Goal: Transaction & Acquisition: Download file/media

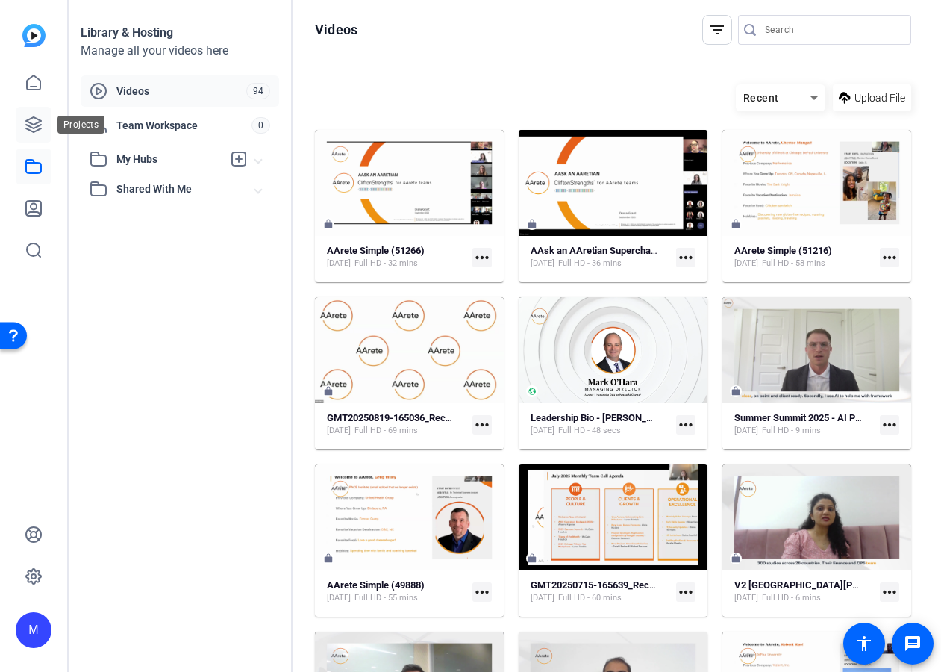
click at [42, 127] on icon at bounding box center [34, 125] width 18 height 18
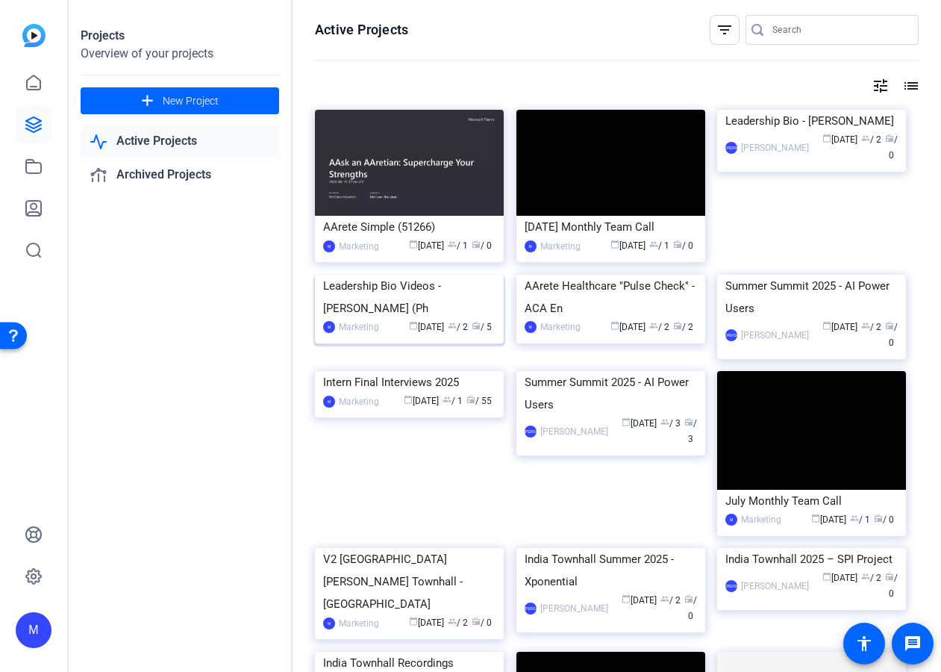
click at [422, 275] on img at bounding box center [409, 275] width 189 height 0
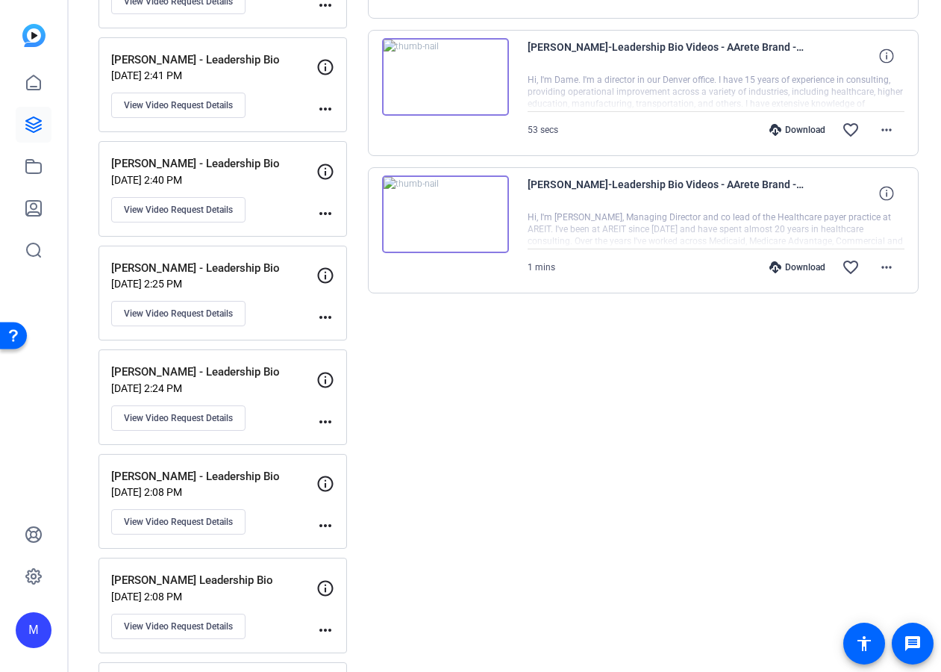
scroll to position [416, 0]
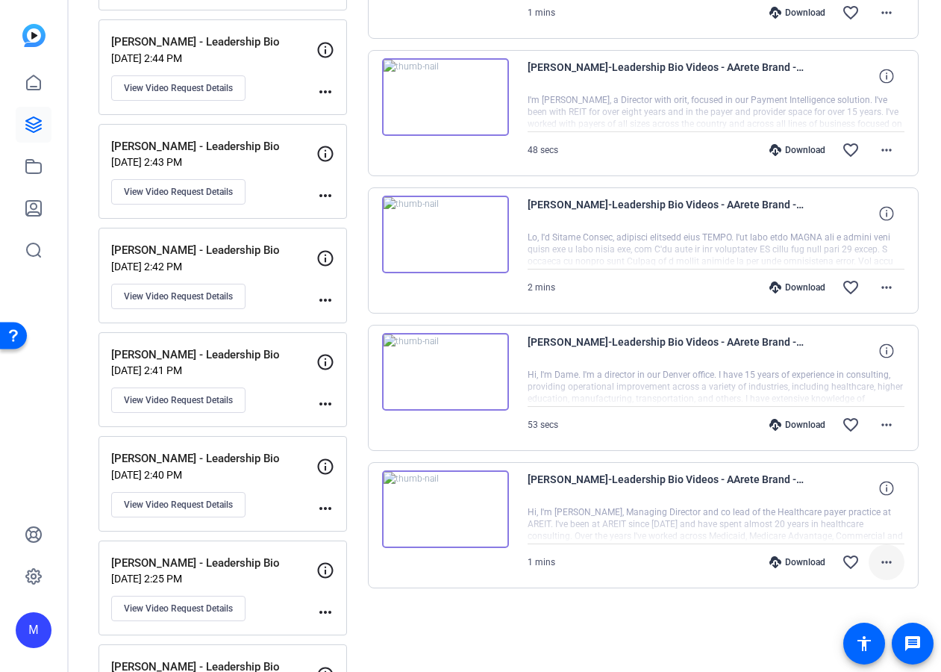
click at [896, 567] on span at bounding box center [887, 562] width 36 height 36
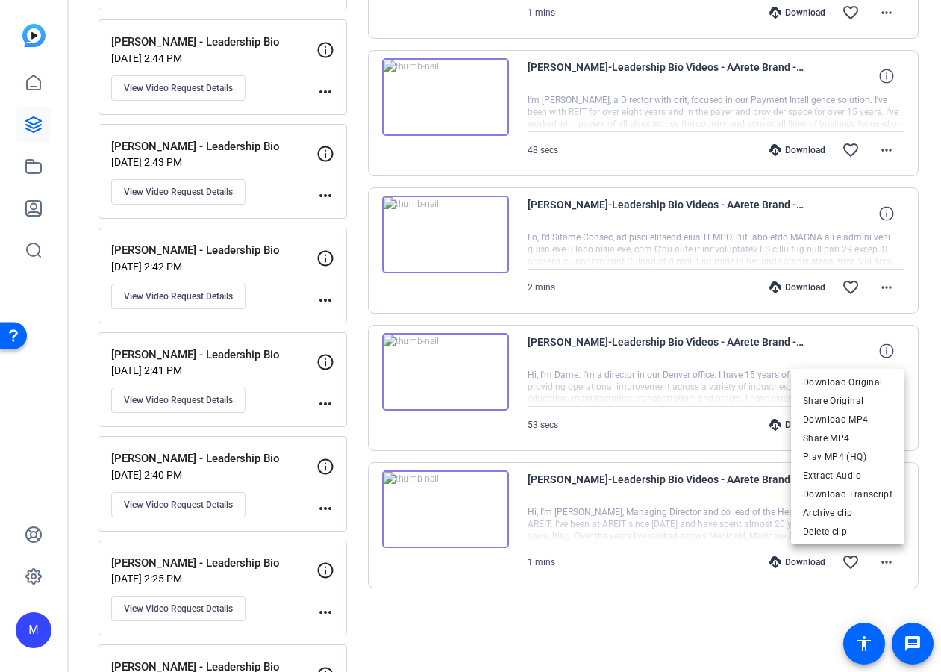
click at [804, 558] on div at bounding box center [470, 336] width 941 height 672
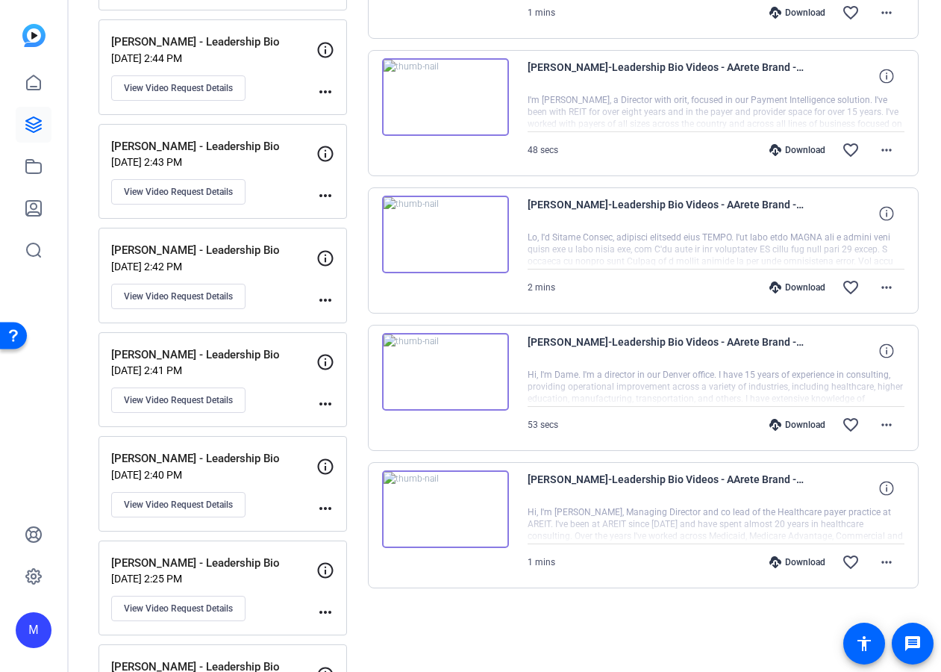
click at [791, 560] on div "Download" at bounding box center [797, 562] width 71 height 12
click at [891, 558] on mat-icon "more_horiz" at bounding box center [887, 562] width 18 height 18
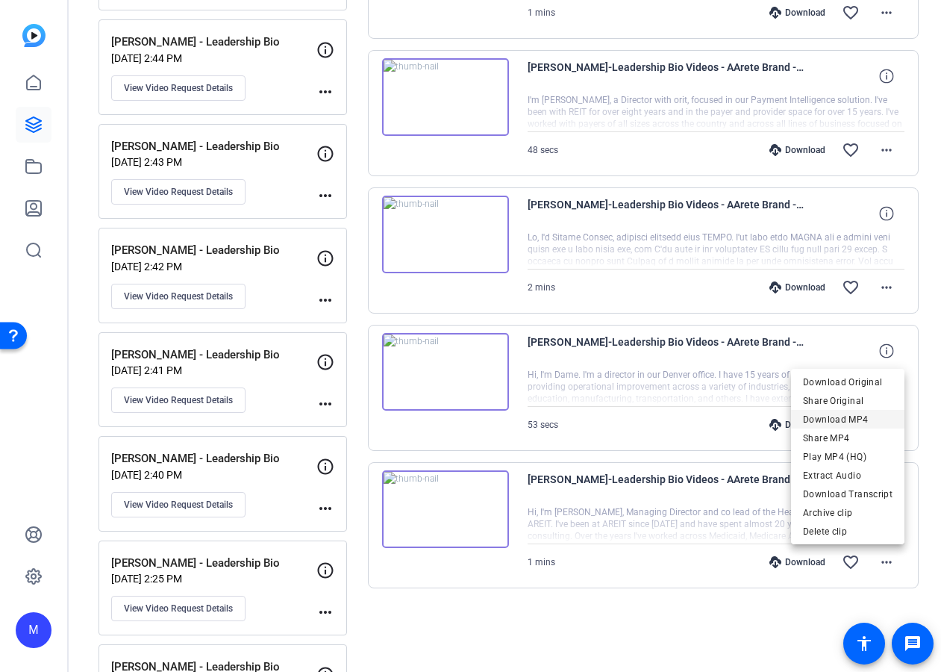
click at [870, 420] on span "Download MP4" at bounding box center [848, 420] width 90 height 18
